Goal: Task Accomplishment & Management: Manage account settings

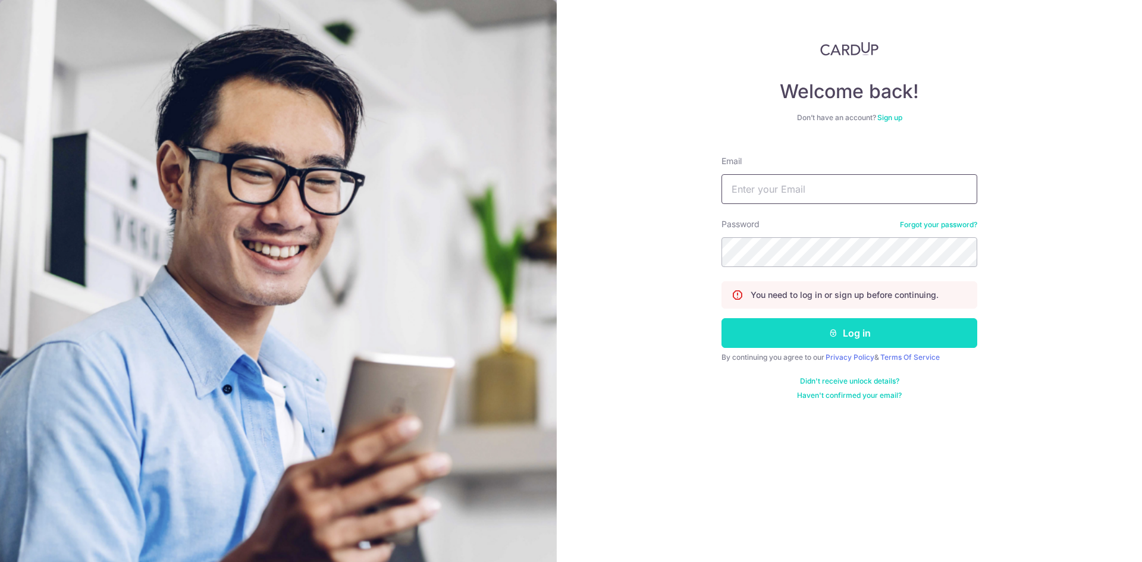
type input "[EMAIL_ADDRESS][DOMAIN_NAME]"
click at [907, 344] on button "Log in" at bounding box center [850, 333] width 256 height 30
